Goal: Task Accomplishment & Management: Manage account settings

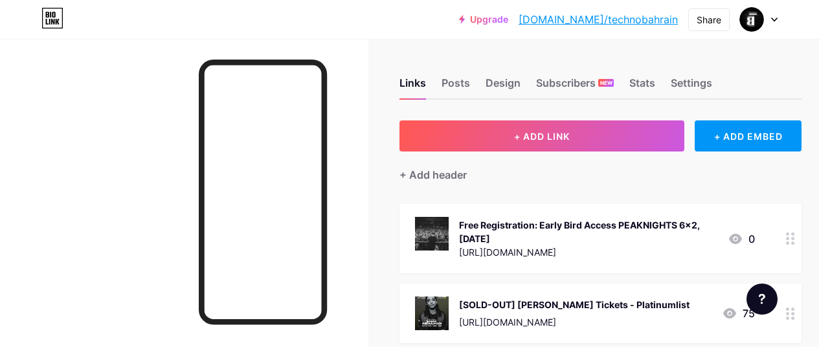
click at [623, 223] on div "Free Registration: Early Bird Access PEAKNIGHTS 6x2, [DATE]" at bounding box center [588, 231] width 258 height 27
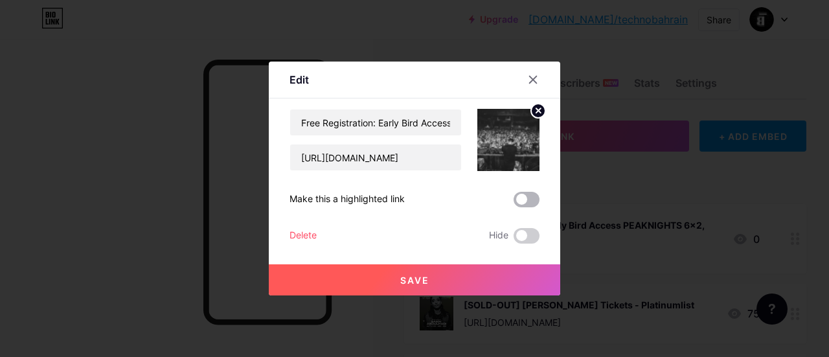
click at [521, 199] on span at bounding box center [527, 200] width 26 height 16
click at [514, 203] on input "checkbox" at bounding box center [514, 203] width 0 height 0
click at [411, 277] on span "Save" at bounding box center [414, 280] width 29 height 11
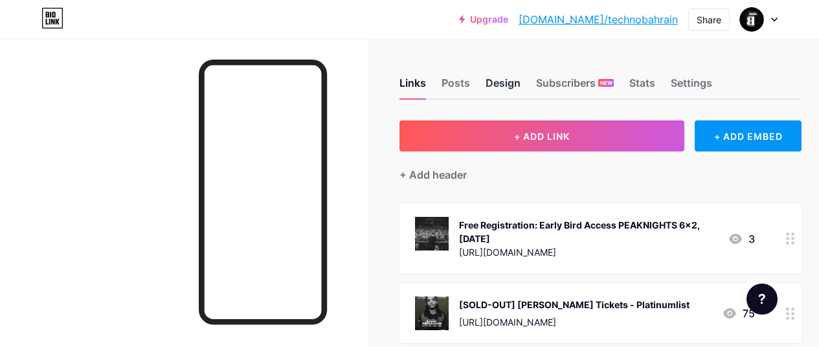
click at [503, 87] on div "Design" at bounding box center [503, 86] width 35 height 23
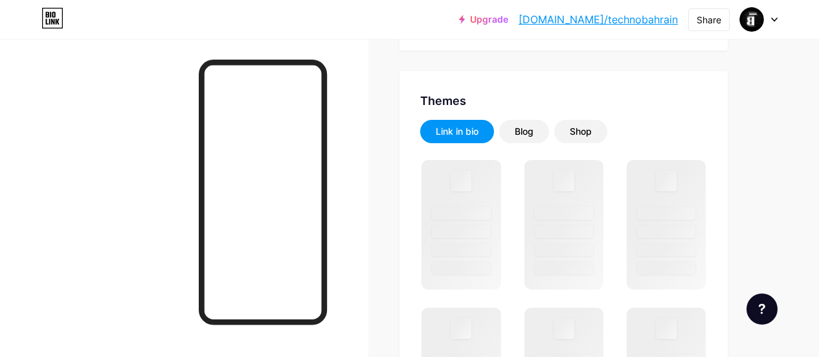
scroll to position [225, 0]
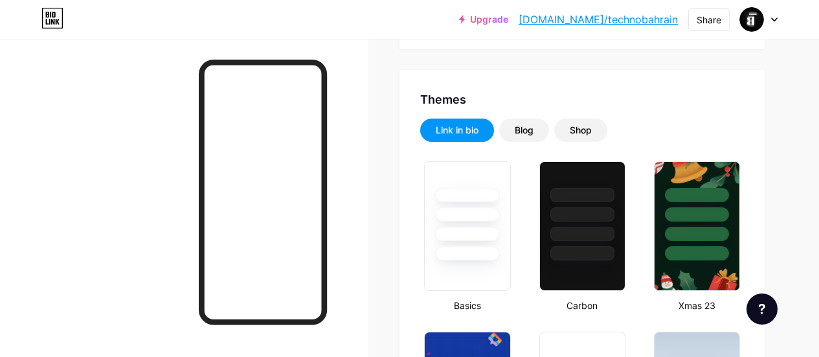
type input "#000000"
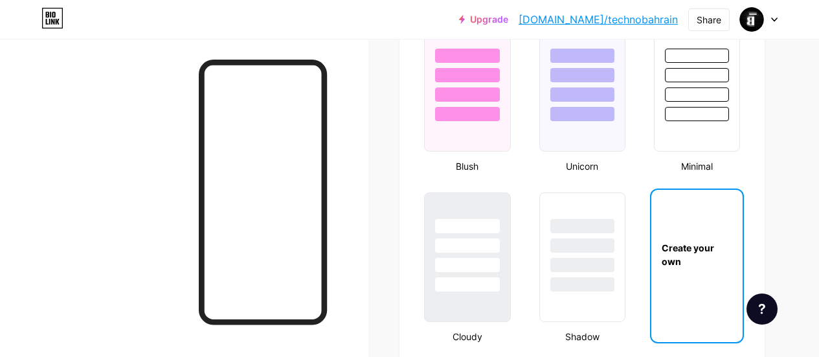
scroll to position [1390, 0]
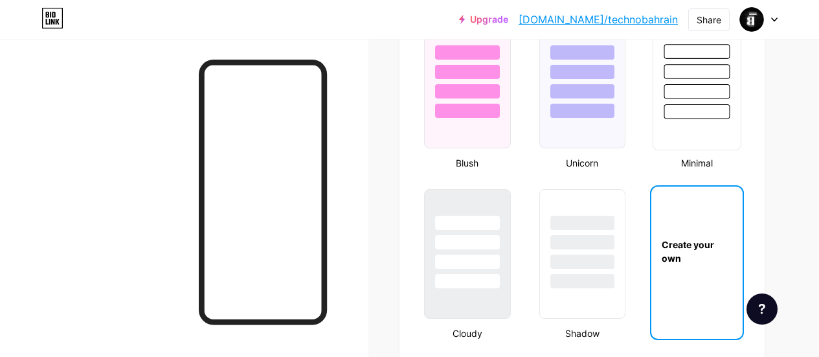
click at [713, 78] on div at bounding box center [697, 71] width 66 height 15
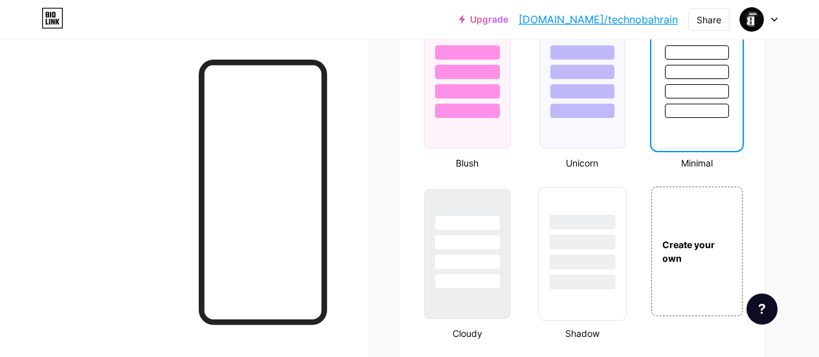
click at [580, 264] on div at bounding box center [582, 262] width 66 height 15
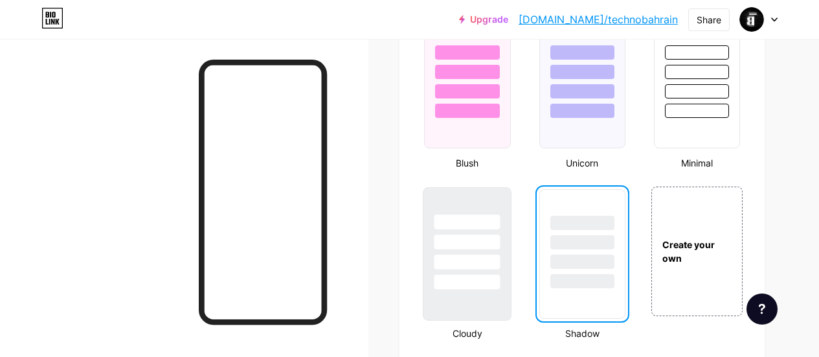
click at [474, 258] on div at bounding box center [468, 262] width 66 height 15
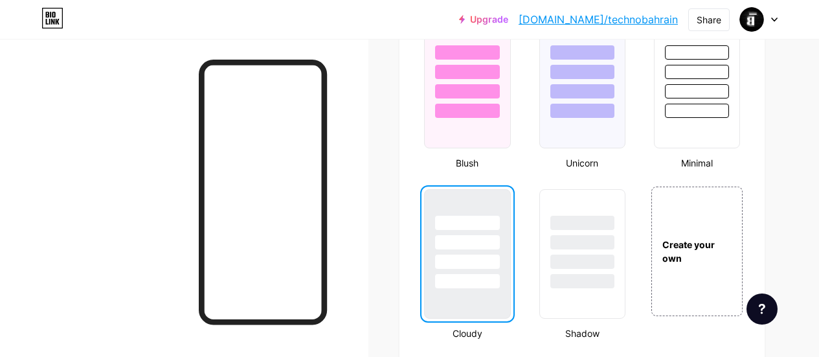
click at [474, 258] on div at bounding box center [467, 262] width 64 height 14
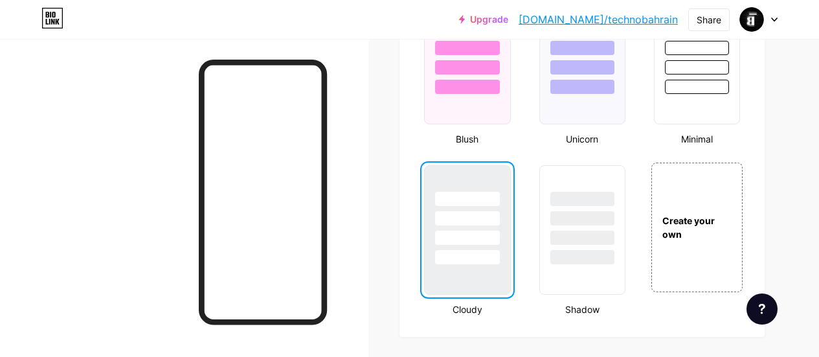
scroll to position [1408, 0]
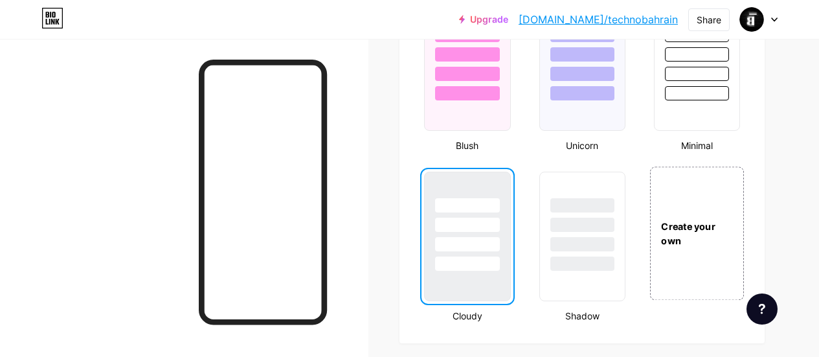
click at [691, 232] on div "Create your own" at bounding box center [697, 234] width 93 height 28
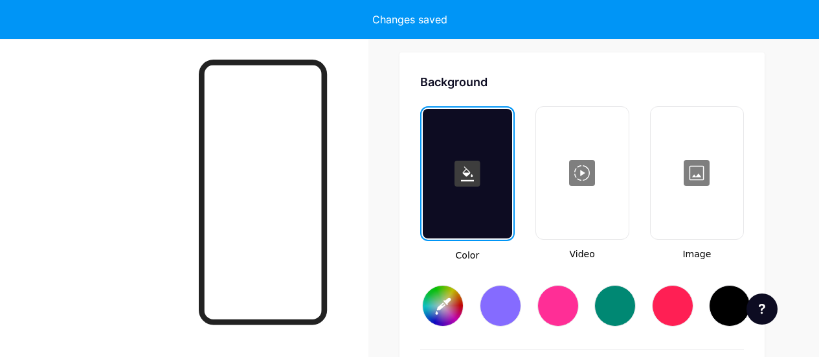
scroll to position [1720, 0]
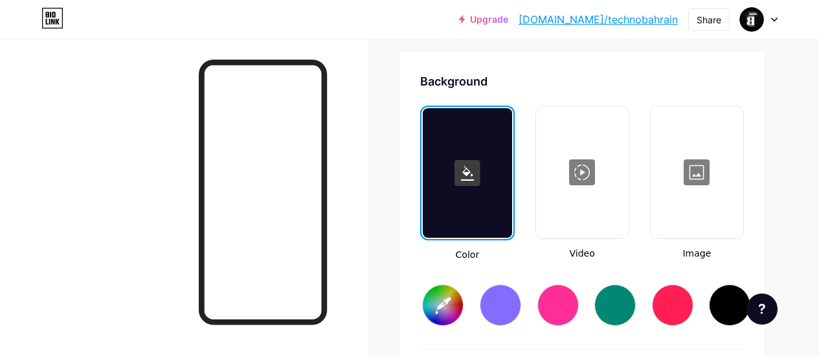
type input "#ffffff"
type input "#000000"
click at [512, 309] on div at bounding box center [500, 304] width 41 height 41
click at [736, 302] on div at bounding box center [729, 304] width 41 height 41
type input "#000000"
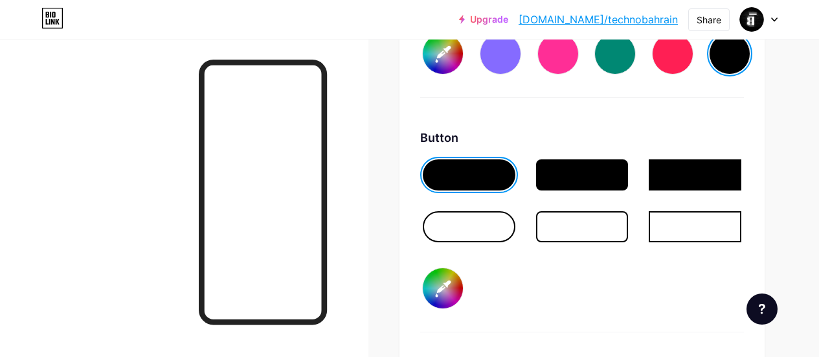
scroll to position [1973, 0]
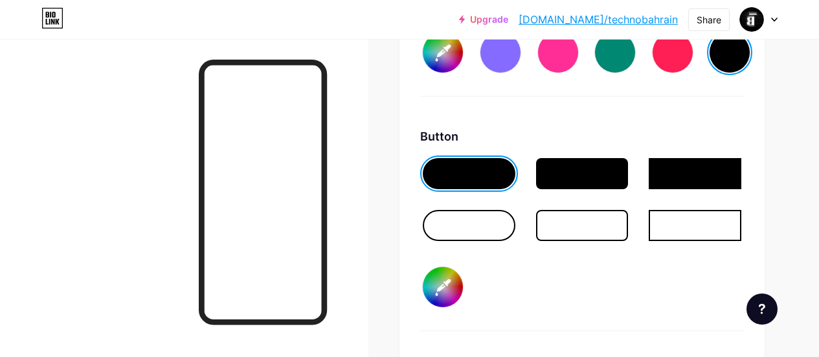
click at [488, 224] on div at bounding box center [469, 225] width 93 height 31
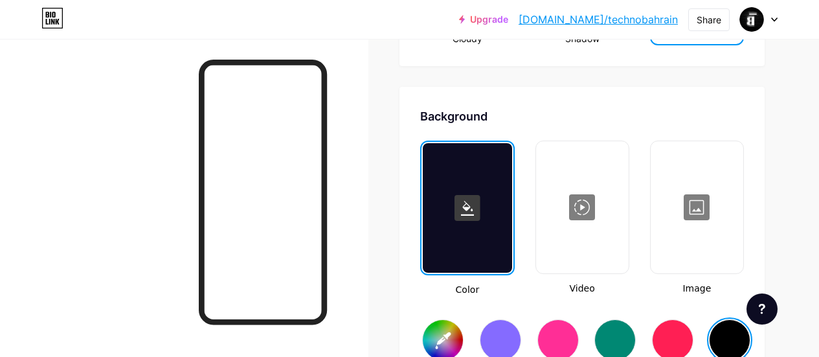
scroll to position [1686, 0]
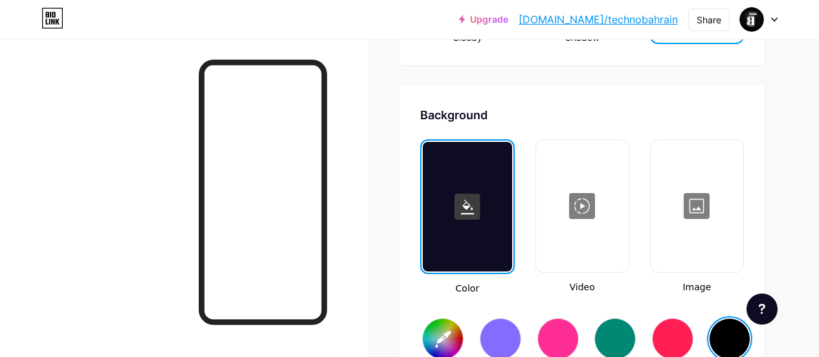
click at [589, 233] on div at bounding box center [583, 206] width 90 height 130
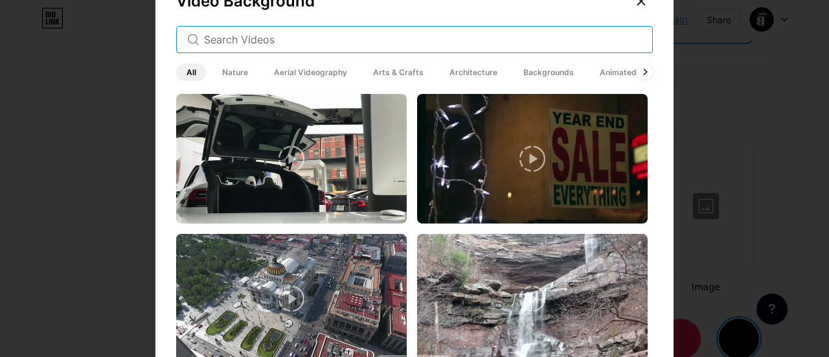
click at [297, 37] on input "text" at bounding box center [423, 40] width 438 height 16
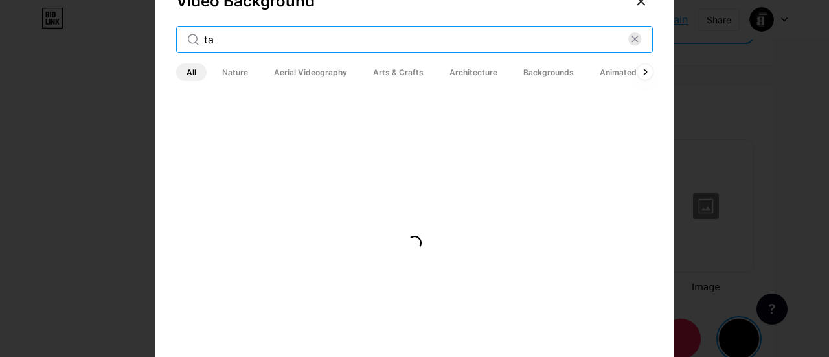
type input "t"
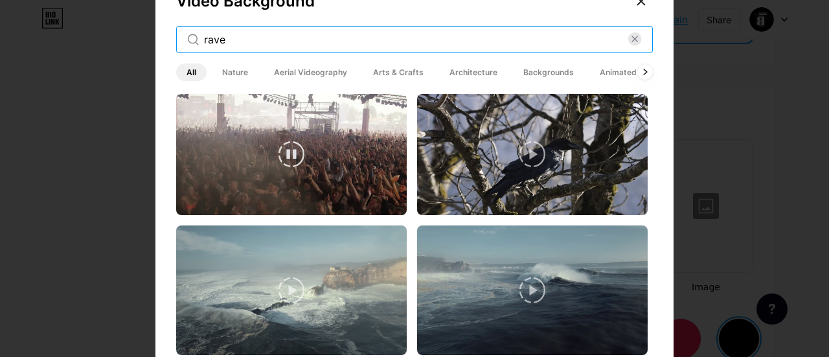
type input "rave"
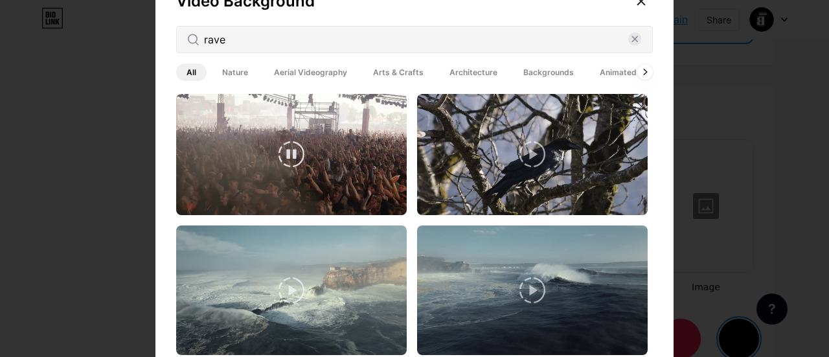
click at [339, 164] on video at bounding box center [291, 154] width 231 height 121
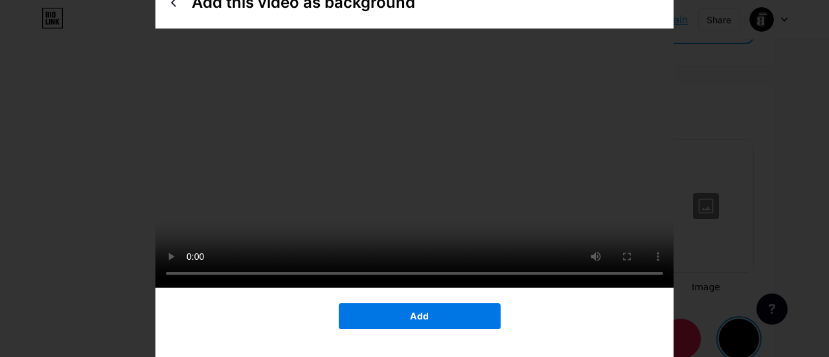
click at [415, 321] on span "Add" at bounding box center [419, 315] width 19 height 11
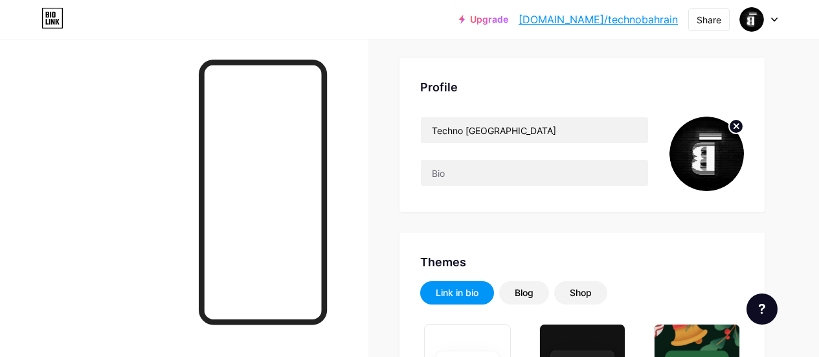
scroll to position [0, 0]
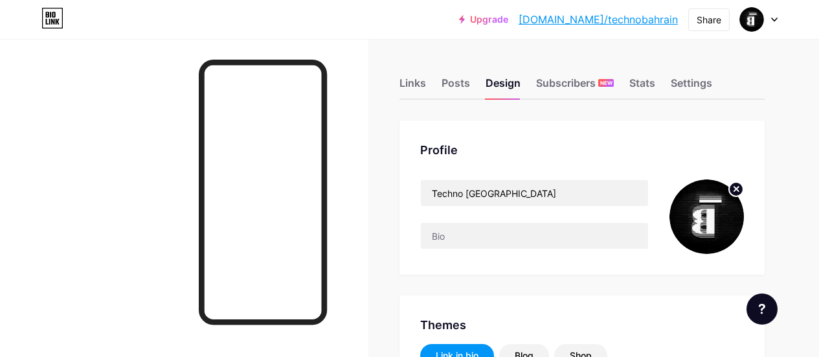
click at [115, 124] on div at bounding box center [184, 217] width 369 height 357
